Goal: Find specific page/section: Find specific page/section

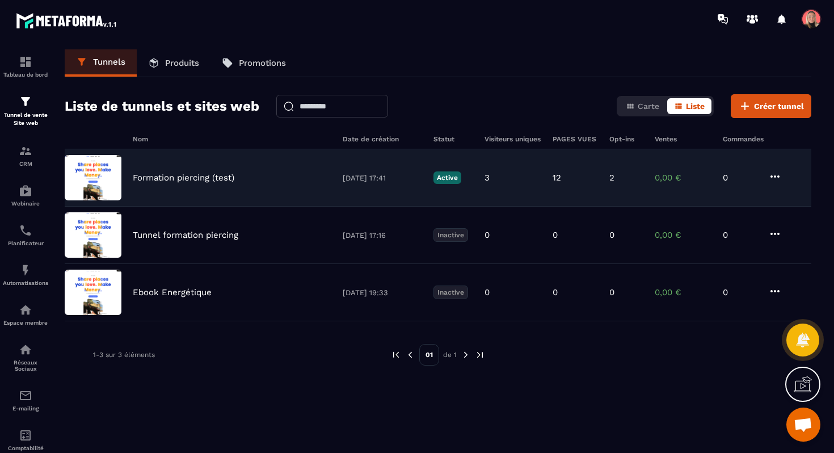
click at [184, 180] on p "Formation piercing (test)" at bounding box center [184, 177] width 102 height 10
click at [205, 179] on p "Formation piercing (test)" at bounding box center [184, 177] width 102 height 10
click at [223, 179] on p "Formation piercing (test)" at bounding box center [184, 177] width 102 height 10
click at [98, 177] on img at bounding box center [93, 177] width 57 height 45
